Goal: Task Accomplishment & Management: Use online tool/utility

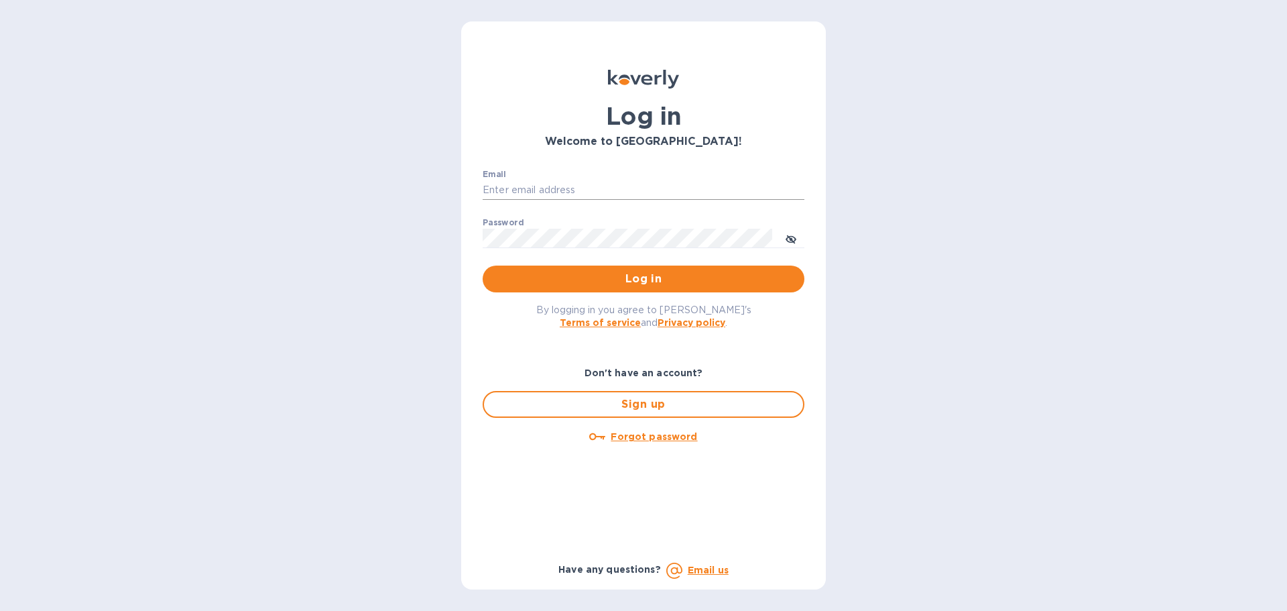
click at [536, 182] on input "Email" at bounding box center [644, 190] width 322 height 20
type input "kcassidy@nicholscauley.com"
click at [539, 225] on div "Password ​" at bounding box center [644, 242] width 322 height 48
click at [483, 266] on button "Log in" at bounding box center [644, 279] width 322 height 27
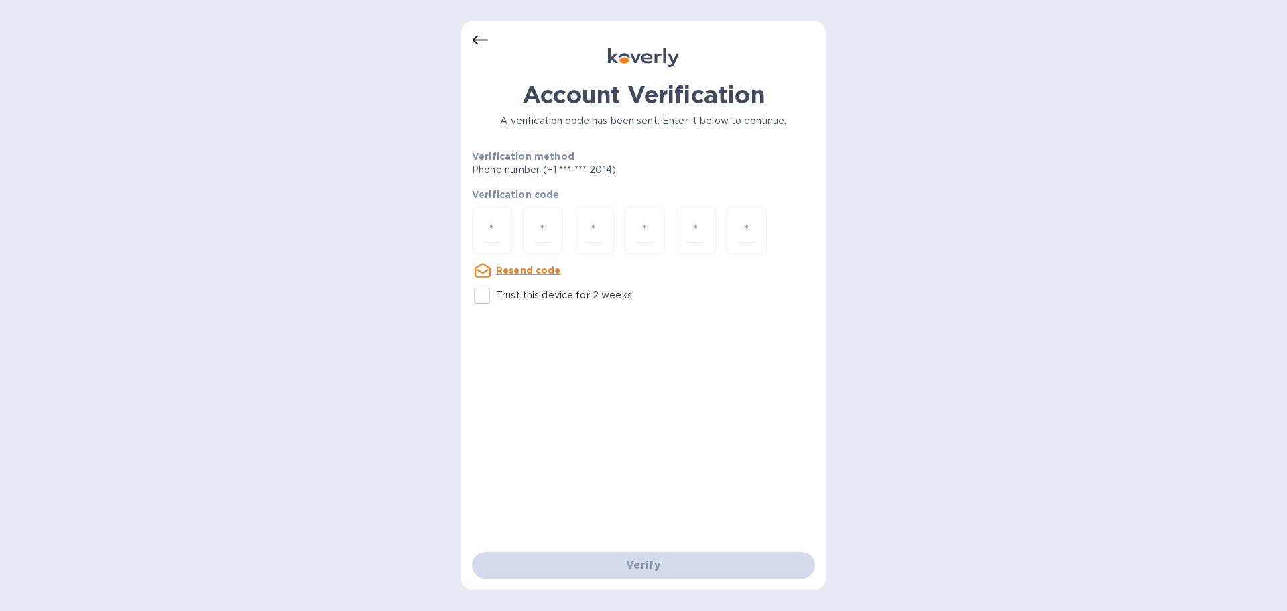
click at [493, 292] on input "Trust this device for 2 weeks" at bounding box center [482, 296] width 28 height 28
checkbox input "true"
click at [490, 224] on input "number" at bounding box center [491, 230] width 17 height 25
type input "9"
type input "2"
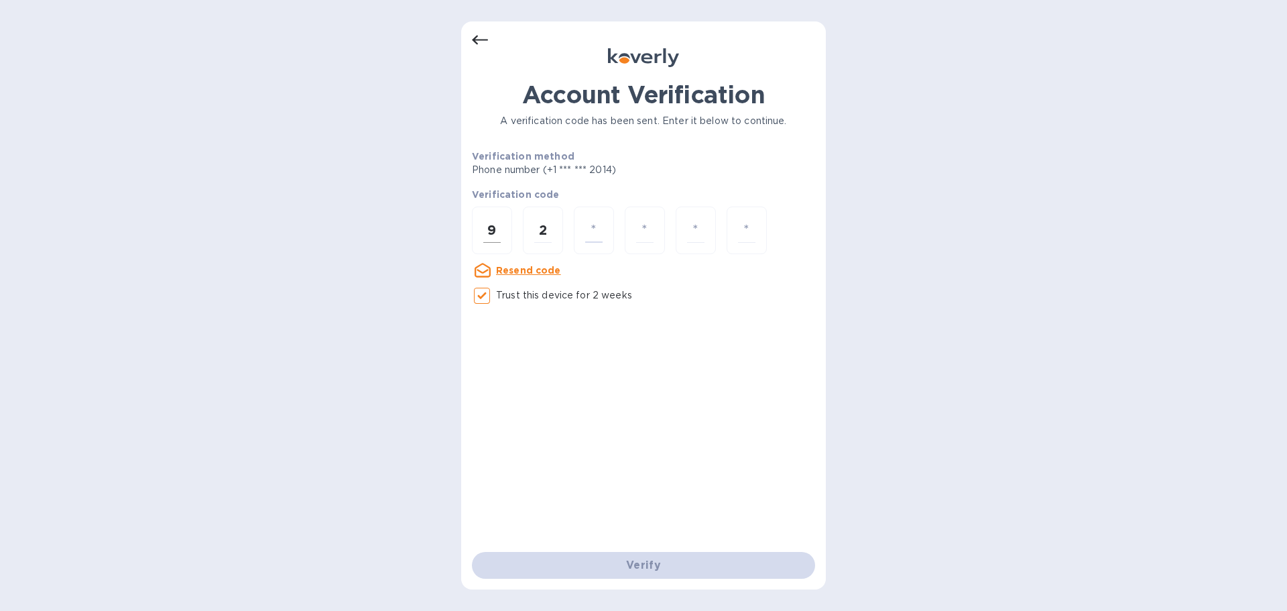
type input "9"
type input "5"
type input "2"
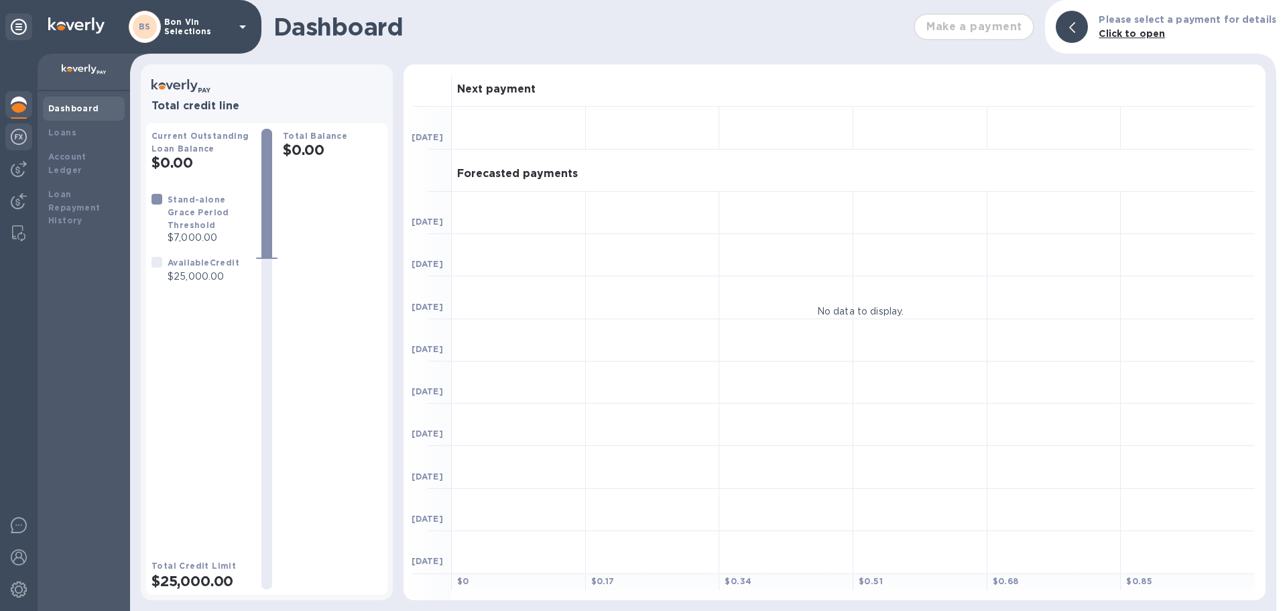
click at [23, 137] on img at bounding box center [19, 137] width 16 height 16
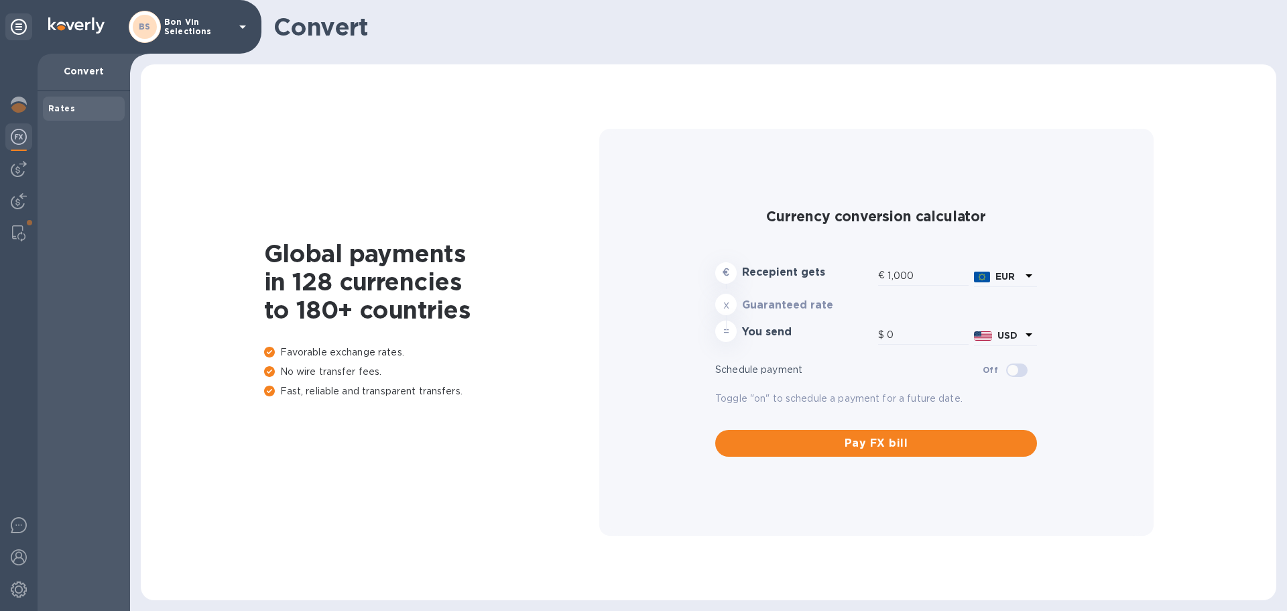
type input "1,179.44"
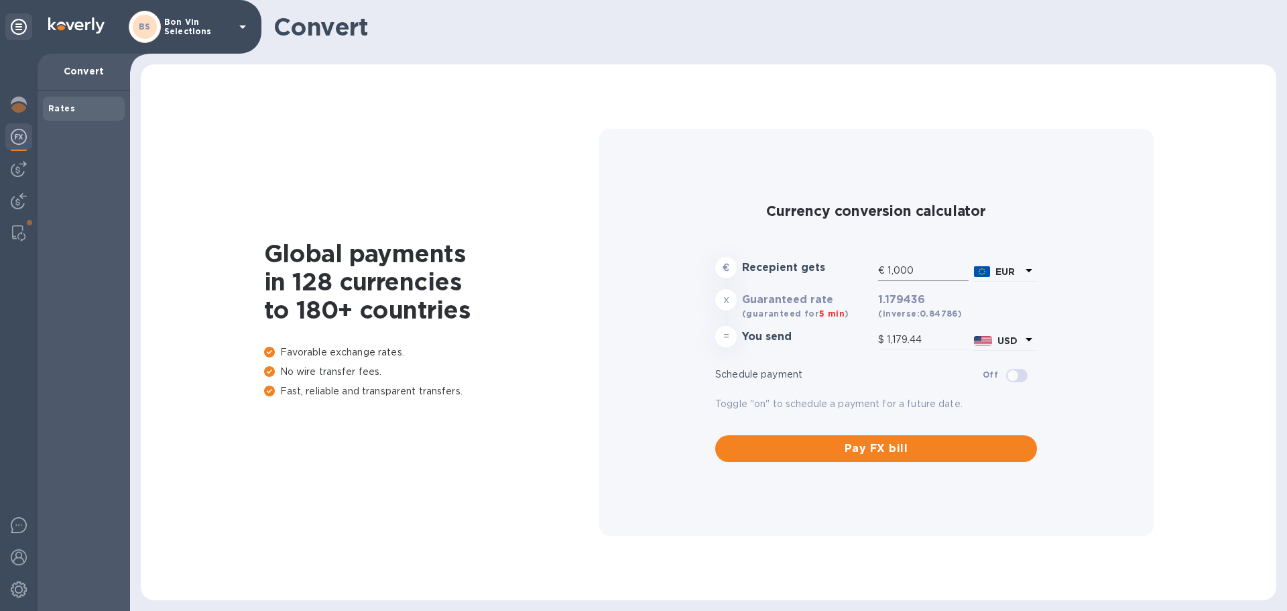
click at [913, 272] on input "1,000" at bounding box center [928, 271] width 81 height 20
drag, startPoint x: 896, startPoint y: 266, endPoint x: 858, endPoint y: 261, distance: 38.5
click at [858, 261] on div "€ Recepient gets € 1,000 EUR" at bounding box center [876, 270] width 327 height 32
type input "3"
type input "3.54"
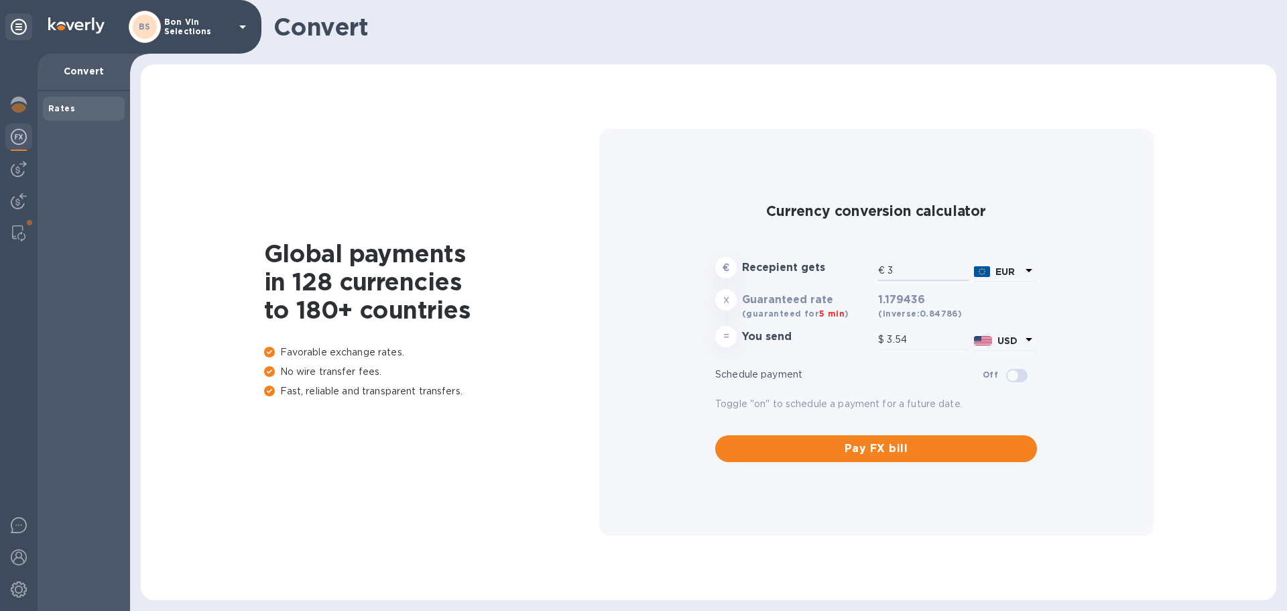
type input "35"
type input "41.28"
type input "359"
type input "423.42"
type input "3,590"
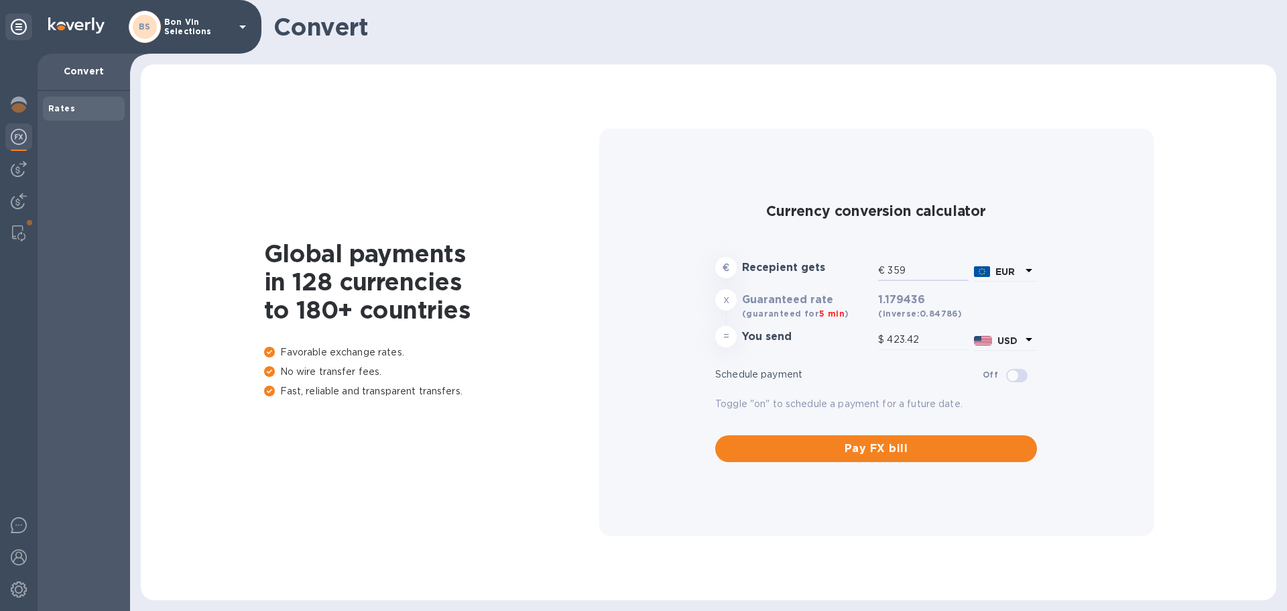
type input "4,234.18"
type input "35,907"
type input "42,350.01"
type input "35,907.1"
type input "42,350.13"
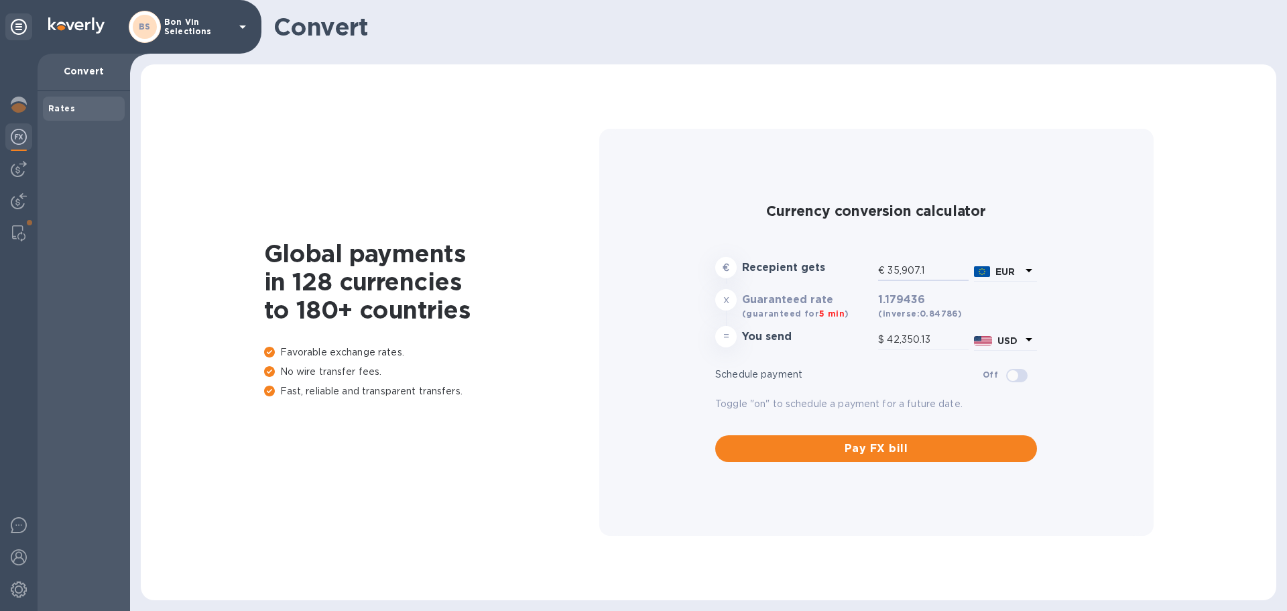
type input "35,907.12"
type input "42,350.15"
type input "35,907.12"
drag, startPoint x: 933, startPoint y: 261, endPoint x: 858, endPoint y: 255, distance: 74.7
click at [858, 255] on div "€ Recepient gets € 35,907.12 EUR" at bounding box center [876, 270] width 327 height 32
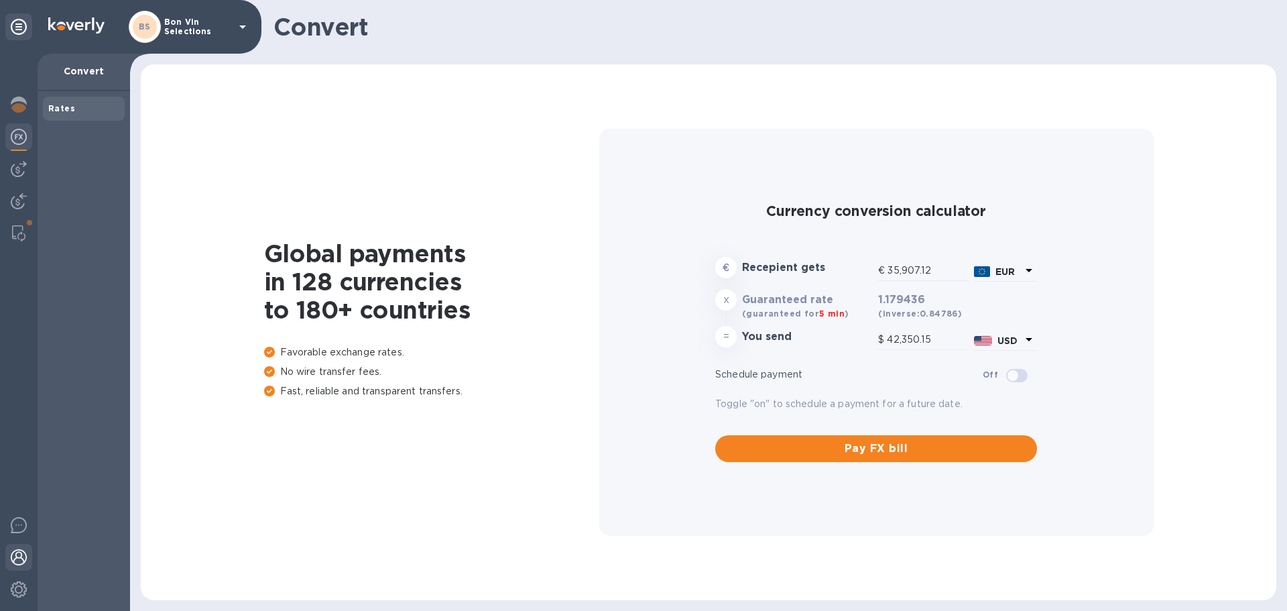
click at [23, 560] on img at bounding box center [19, 557] width 16 height 16
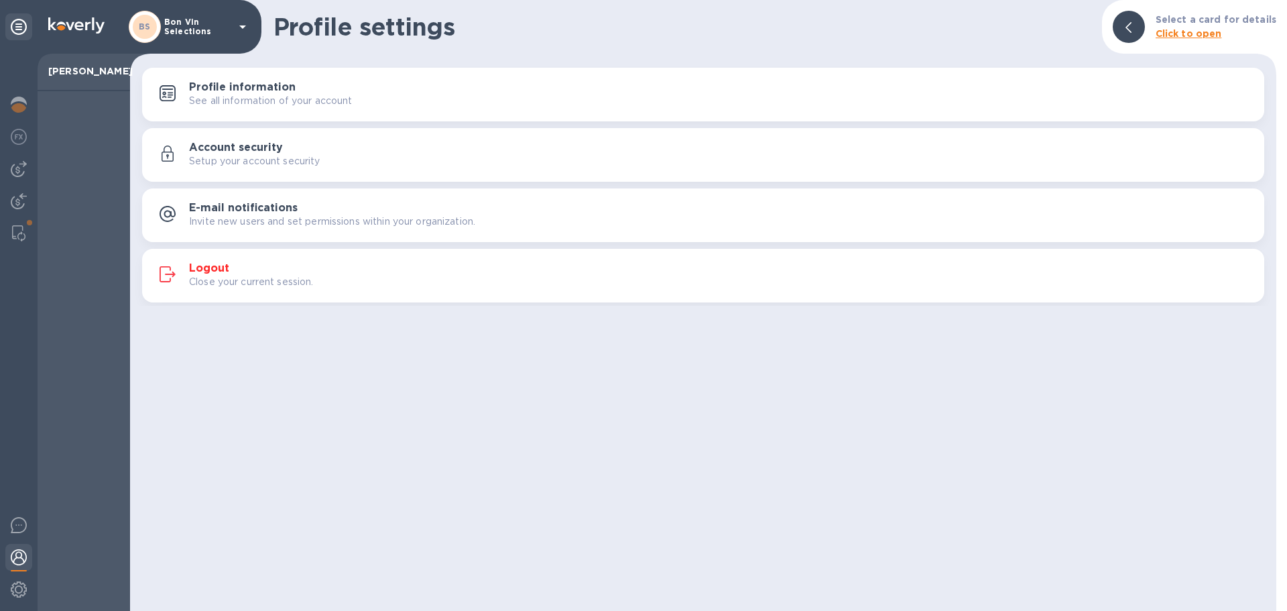
click at [209, 270] on h3 "Logout" at bounding box center [209, 268] width 40 height 13
